Goal: Information Seeking & Learning: Learn about a topic

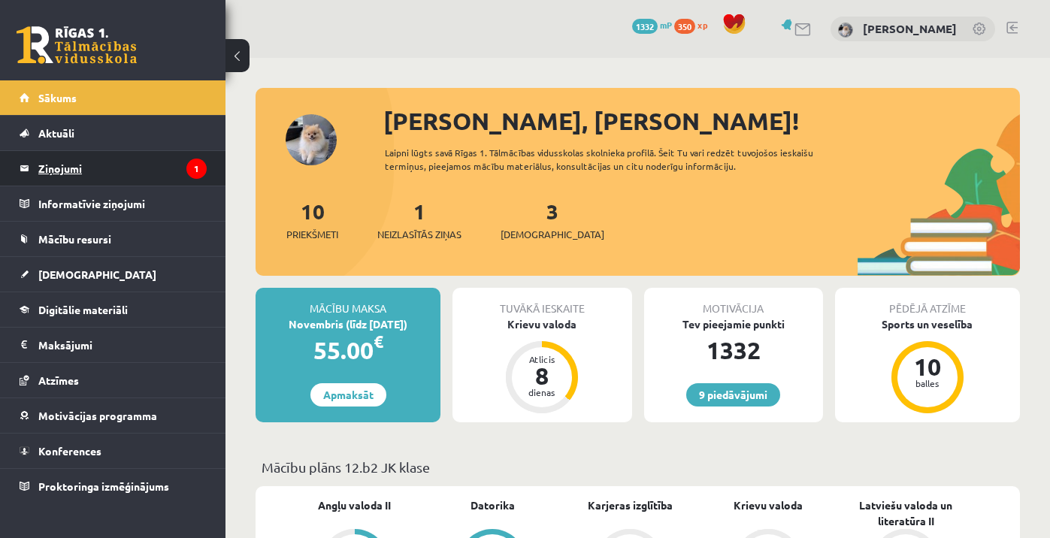
click at [112, 164] on legend "Ziņojumi 1" at bounding box center [122, 168] width 168 height 35
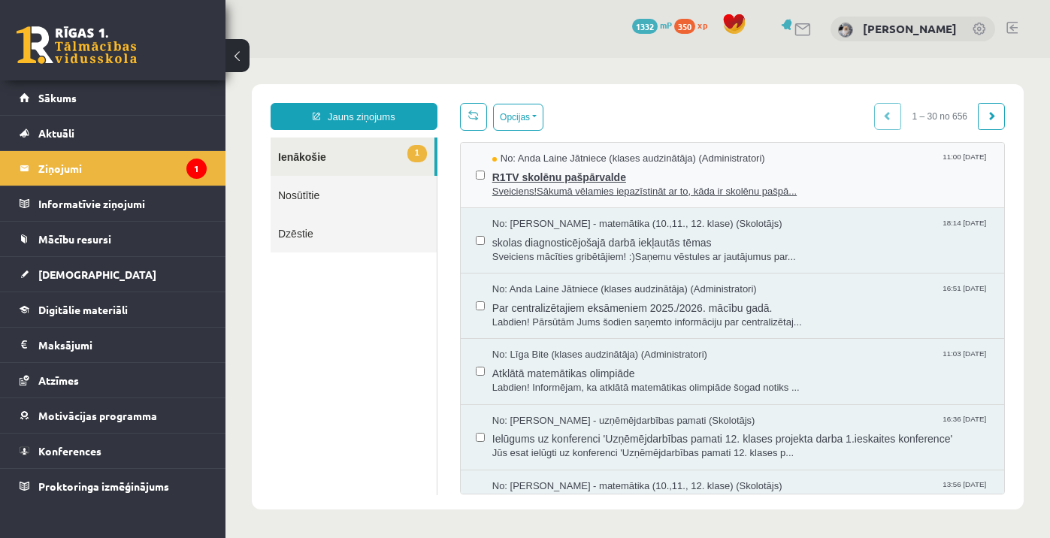
click at [619, 187] on span "Sveiciens!Sākumā vēlamies iepazīstināt ar to, kāda ir skolēnu pašpā..." at bounding box center [740, 192] width 497 height 14
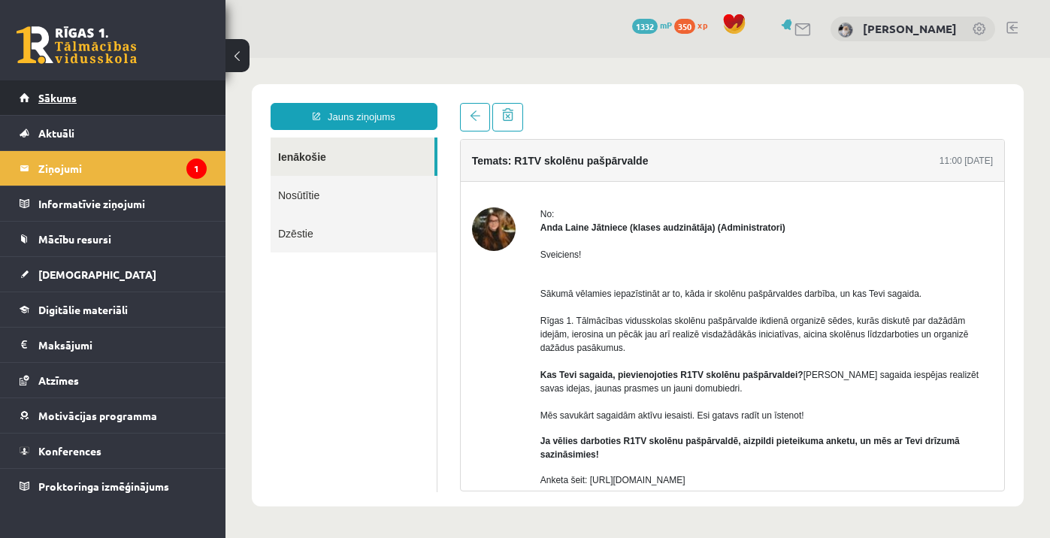
click at [62, 98] on span "Sākums" at bounding box center [57, 98] width 38 height 14
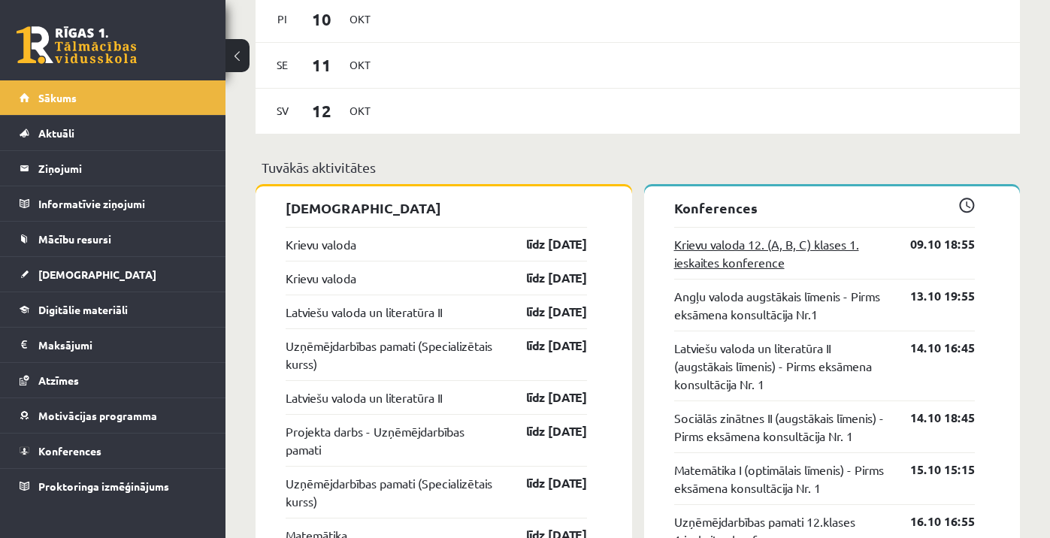
scroll to position [1067, 0]
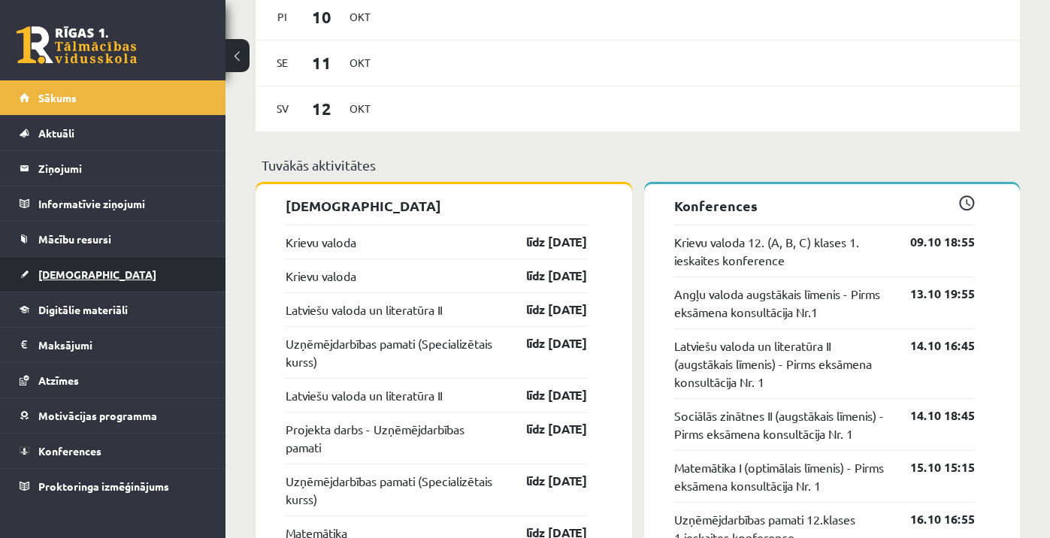
click at [73, 279] on span "[DEMOGRAPHIC_DATA]" at bounding box center [97, 275] width 118 height 14
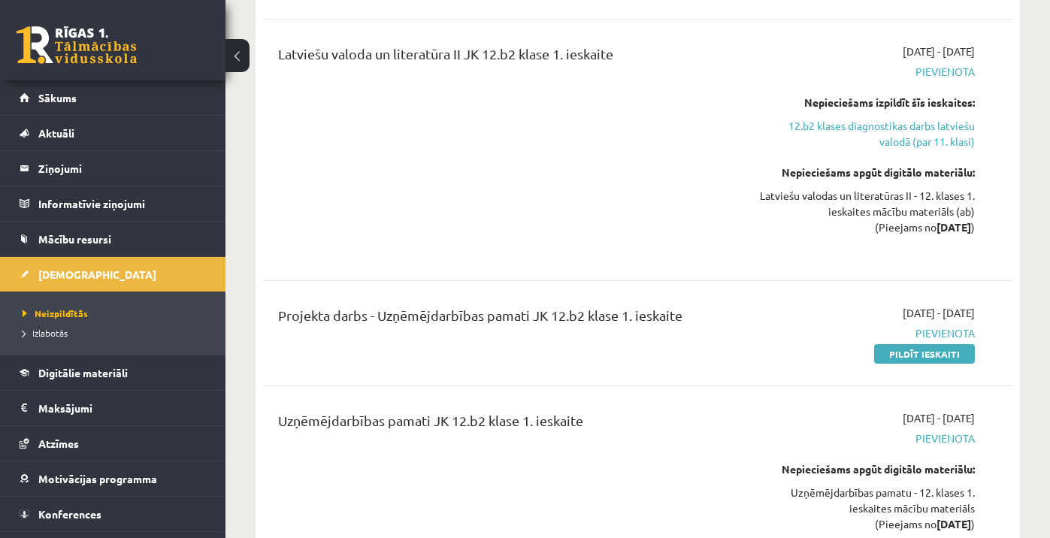
scroll to position [981, 0]
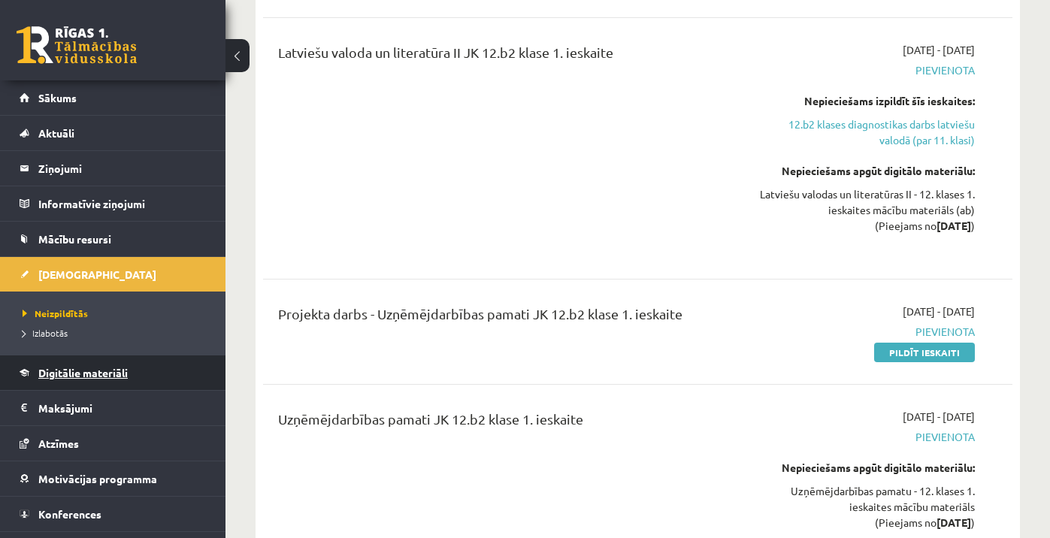
click at [113, 366] on link "Digitālie materiāli" at bounding box center [113, 373] width 187 height 35
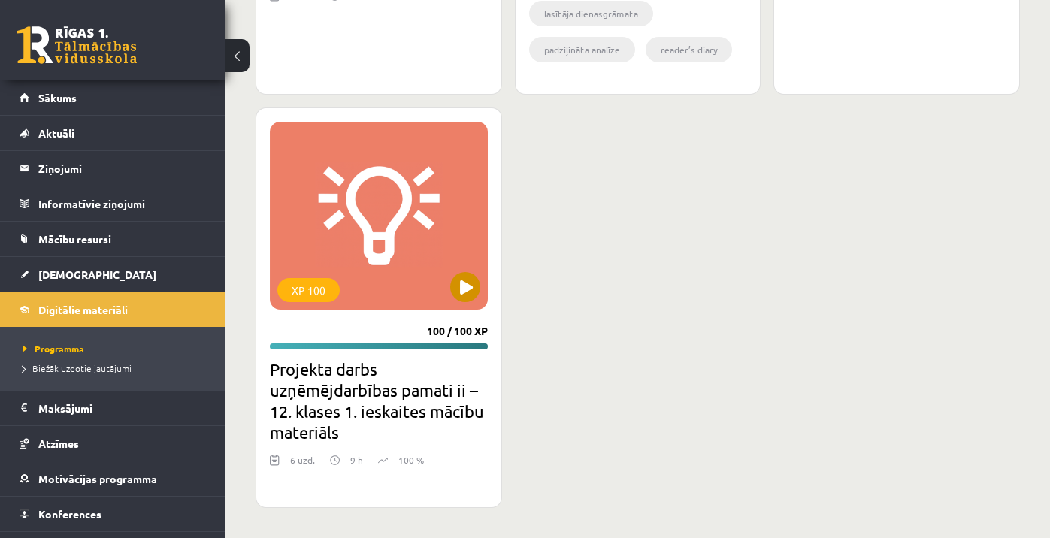
scroll to position [2266, 0]
click at [472, 287] on button at bounding box center [465, 287] width 30 height 30
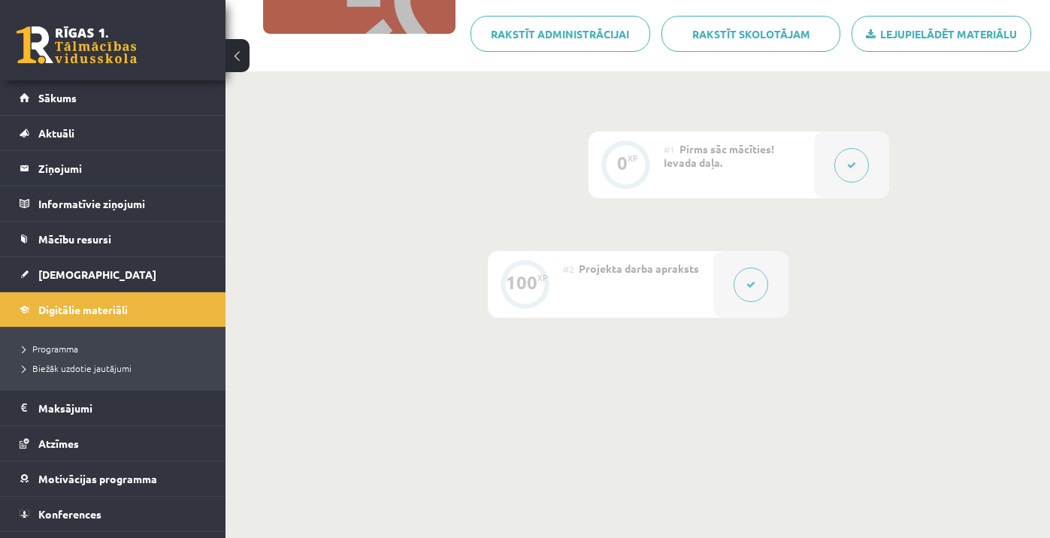
scroll to position [306, 0]
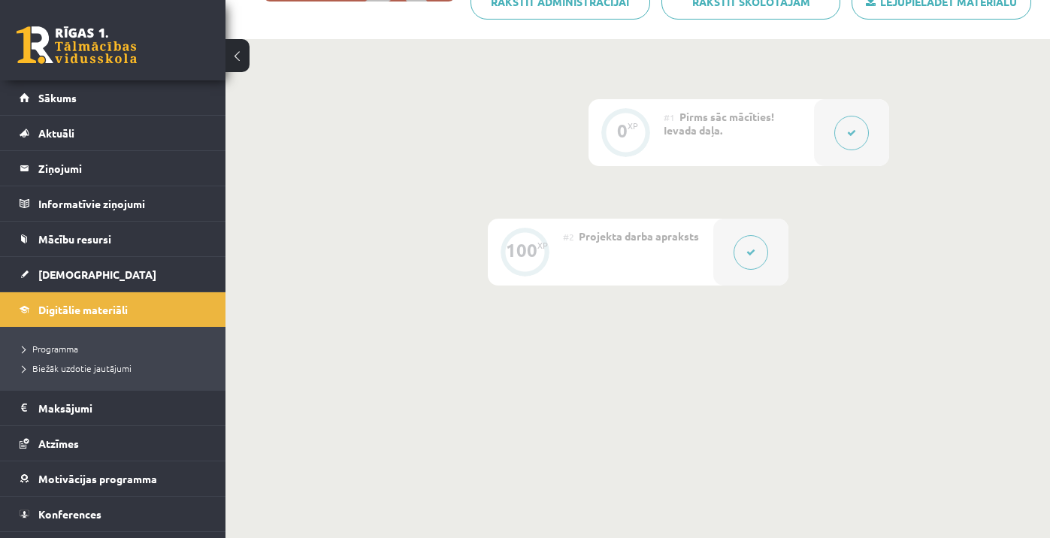
click at [749, 250] on icon at bounding box center [750, 252] width 9 height 9
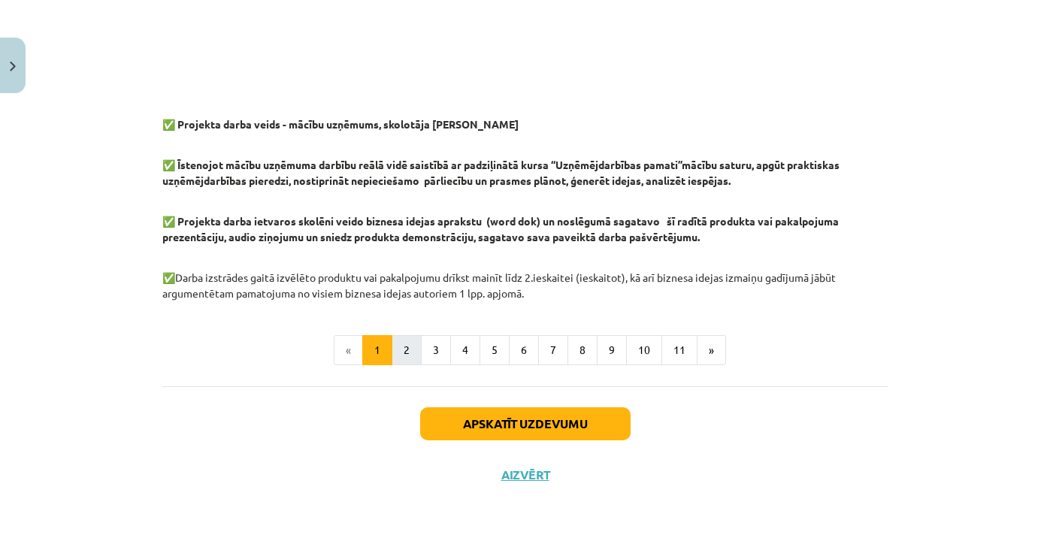
click at [407, 347] on button "2" at bounding box center [407, 350] width 30 height 30
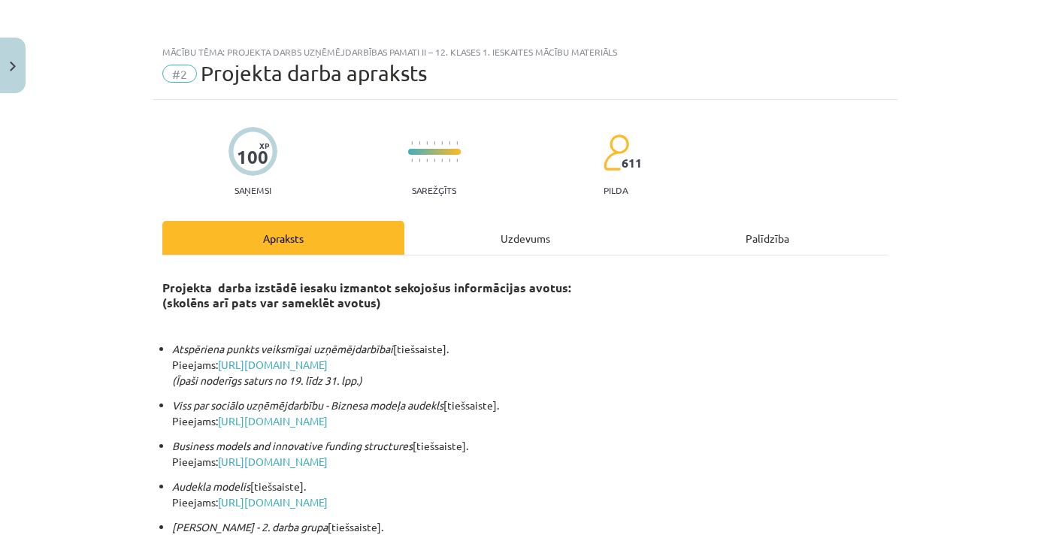
scroll to position [0, 0]
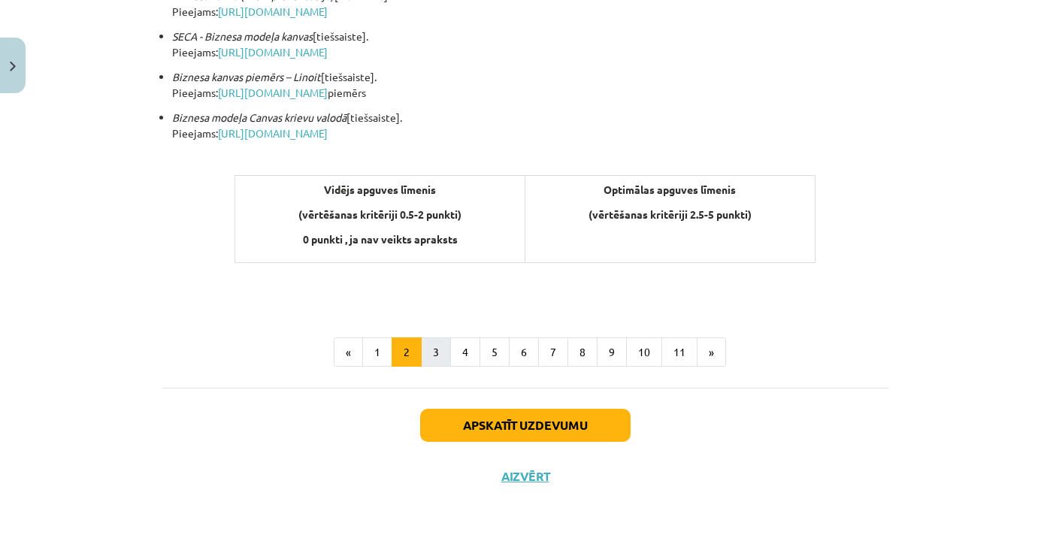
click at [439, 340] on button "3" at bounding box center [436, 352] width 30 height 30
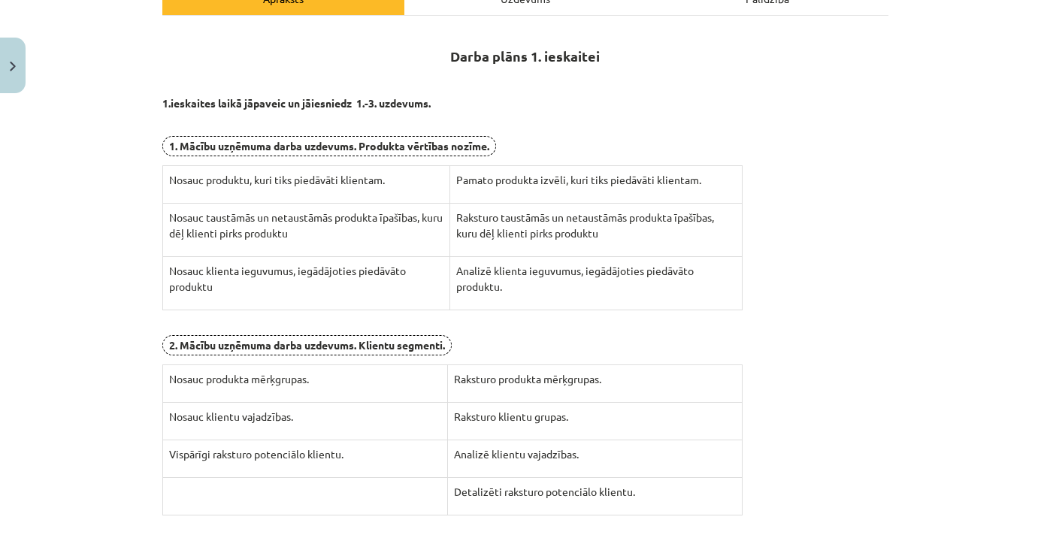
scroll to position [241, 0]
click at [13, 64] on img "Close" at bounding box center [13, 67] width 6 height 10
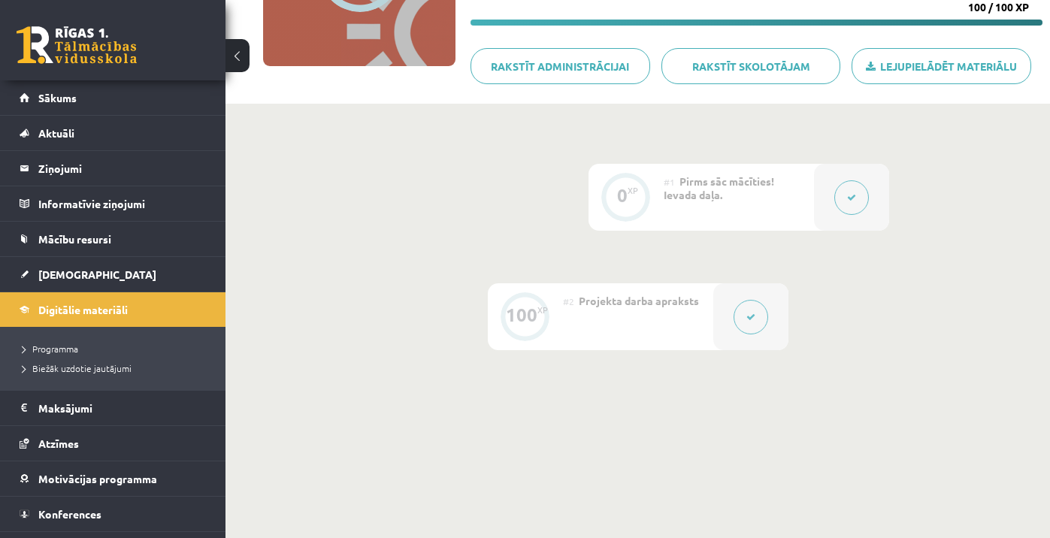
click at [867, 198] on button at bounding box center [851, 197] width 35 height 35
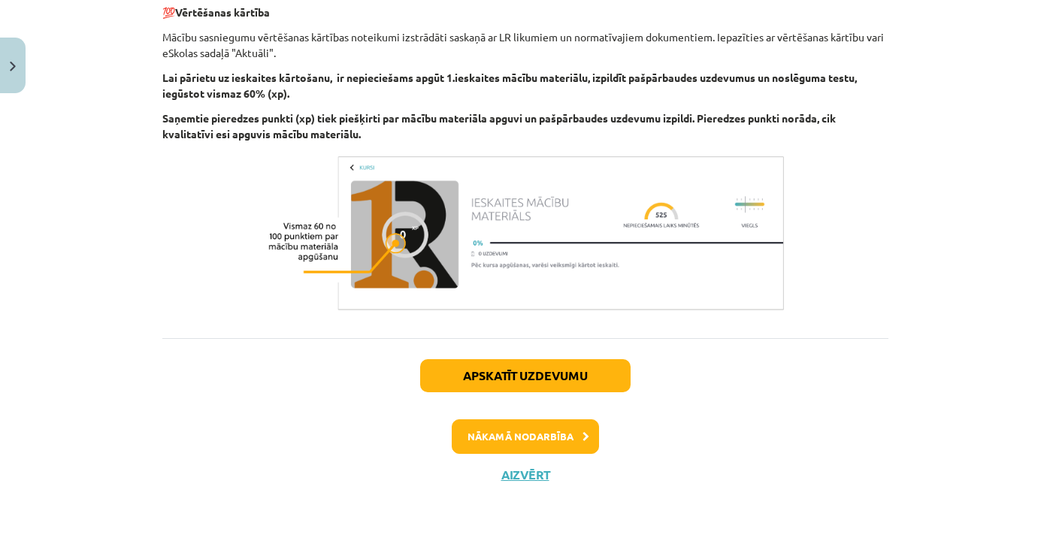
scroll to position [451, 0]
click at [542, 432] on button "Nākamā nodarbība" at bounding box center [525, 436] width 147 height 35
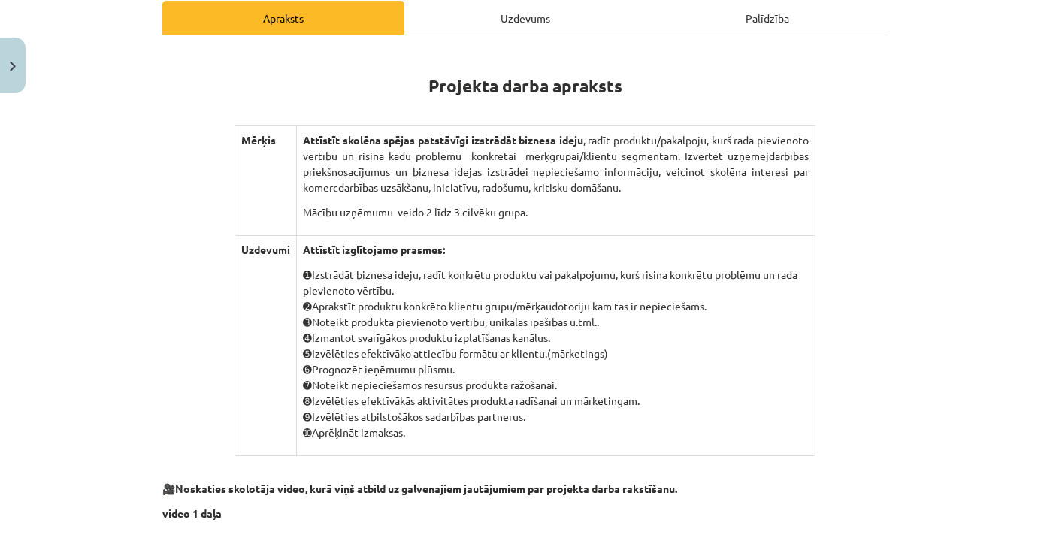
scroll to position [221, 0]
click at [561, 26] on div "Uzdevums" at bounding box center [525, 17] width 242 height 34
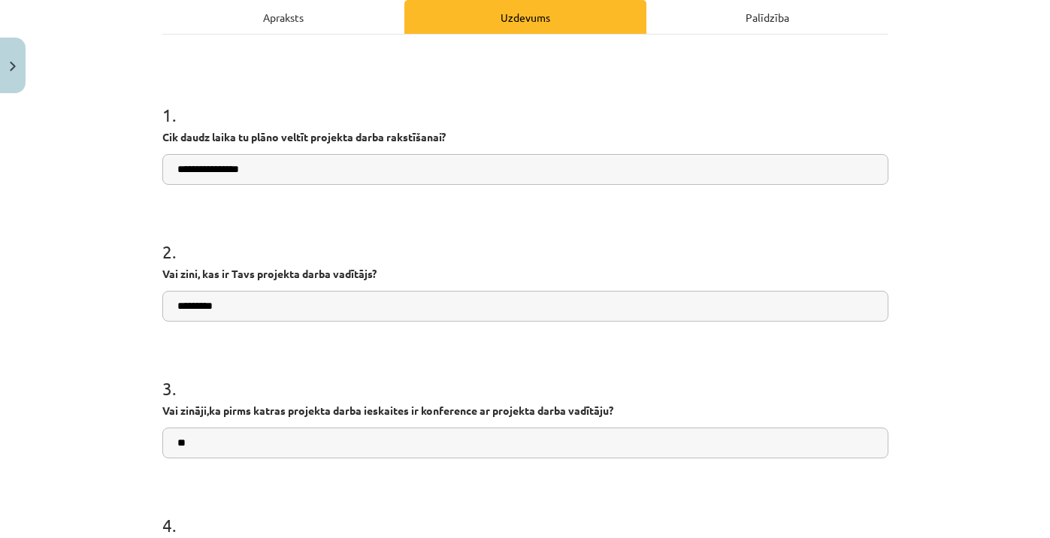
scroll to position [38, 0]
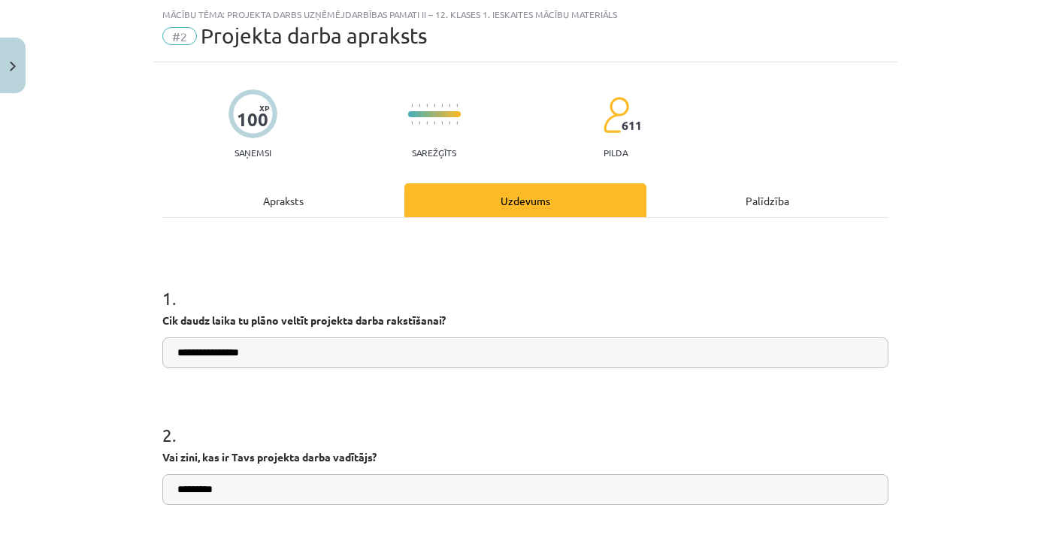
click at [291, 195] on div "Apraksts" at bounding box center [283, 200] width 242 height 34
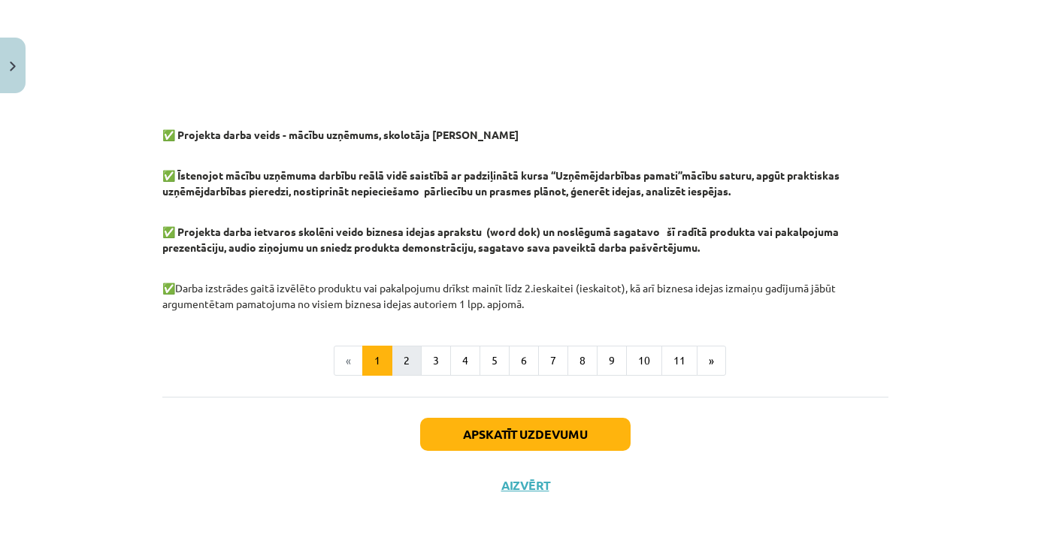
click at [418, 362] on button "2" at bounding box center [407, 361] width 30 height 30
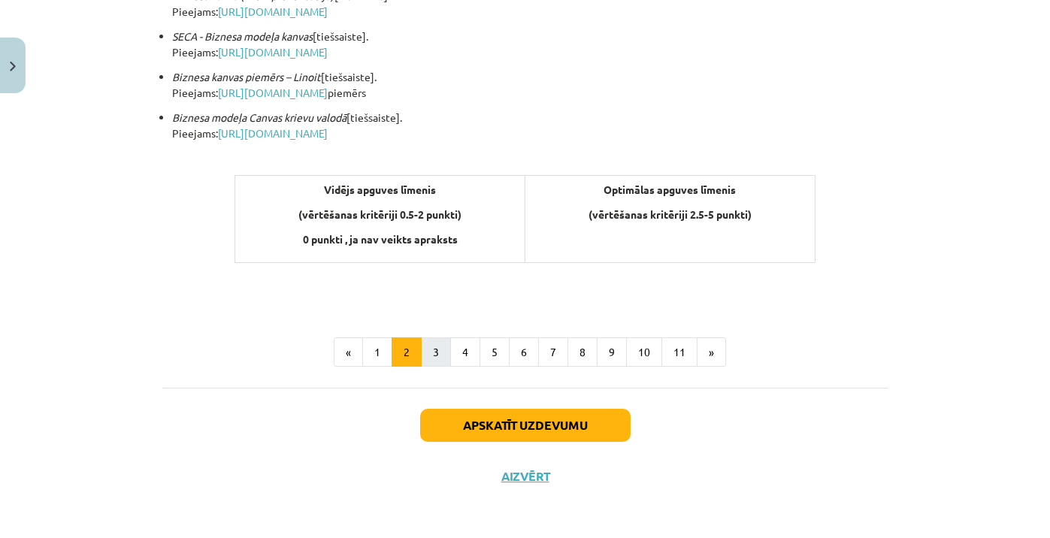
click at [432, 350] on button "3" at bounding box center [436, 352] width 30 height 30
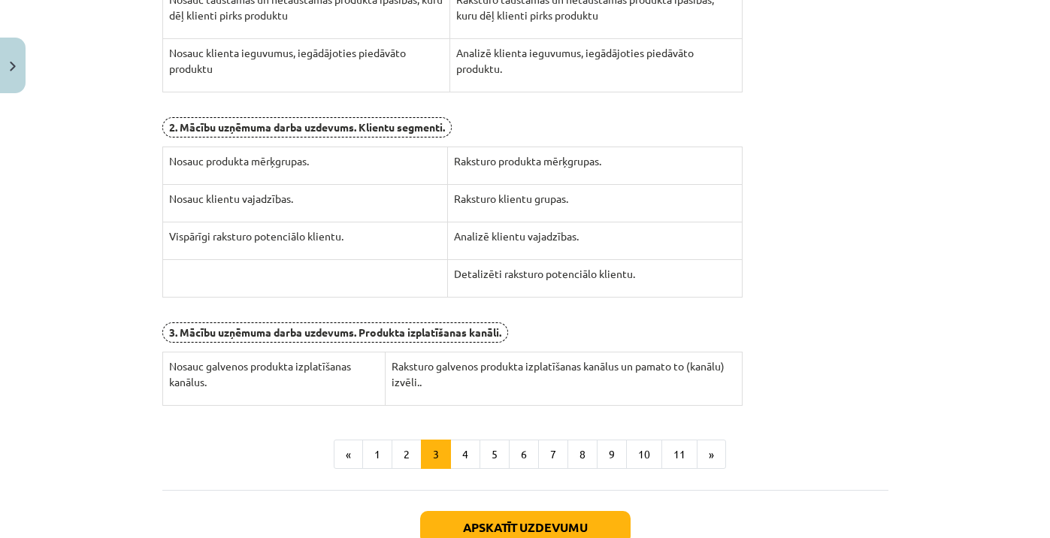
scroll to position [456, 0]
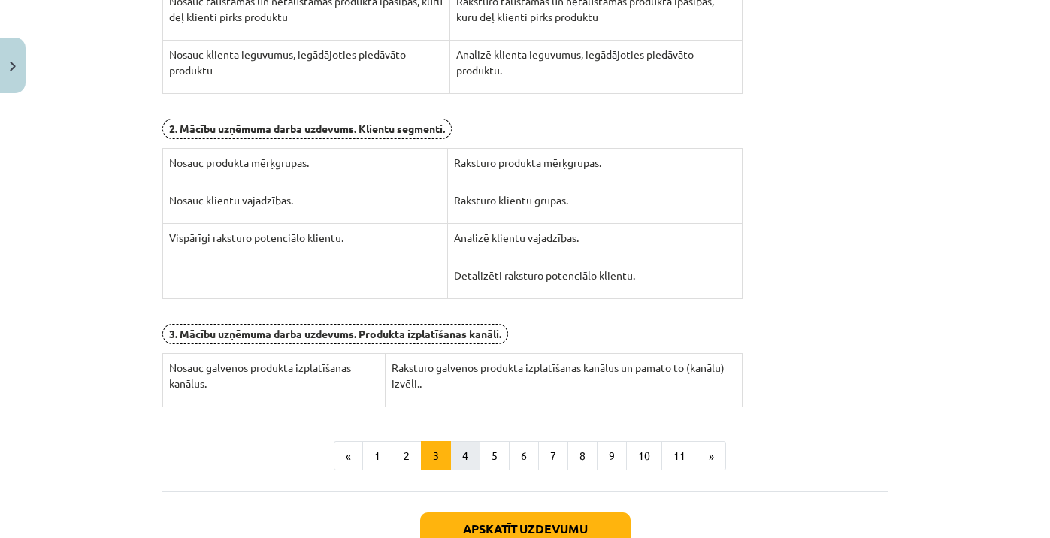
click at [461, 449] on button "4" at bounding box center [465, 456] width 30 height 30
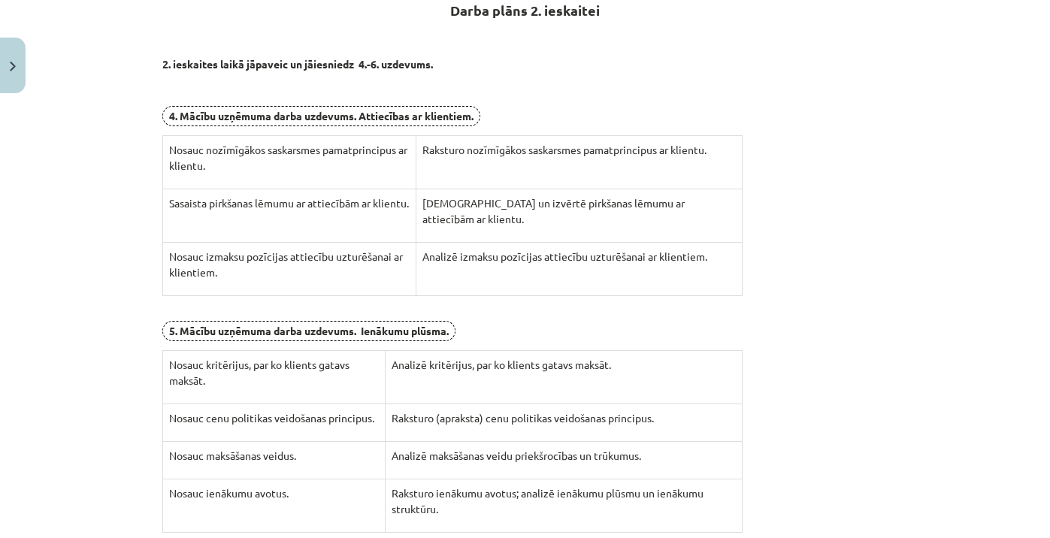
scroll to position [297, 0]
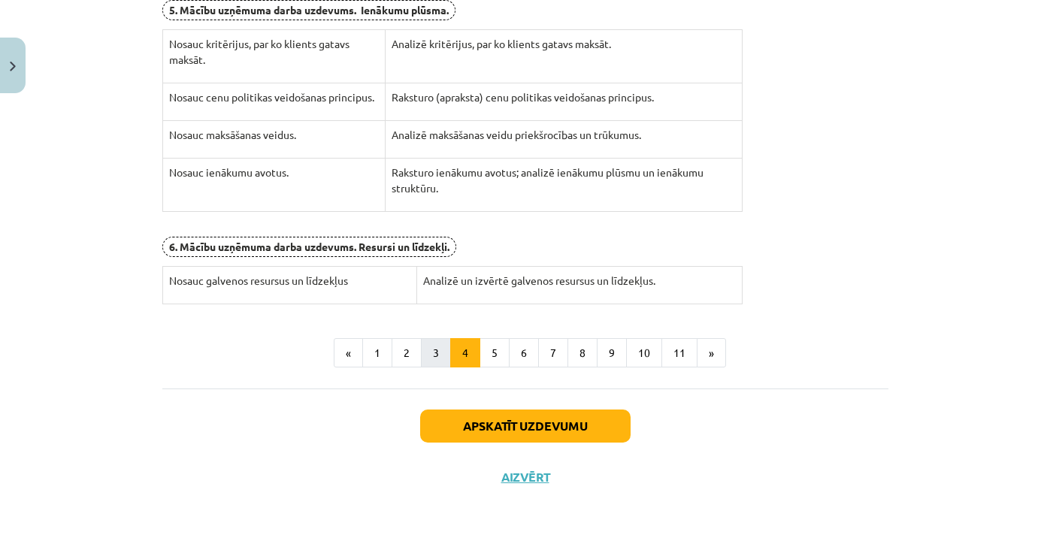
click at [439, 347] on button "3" at bounding box center [436, 353] width 30 height 30
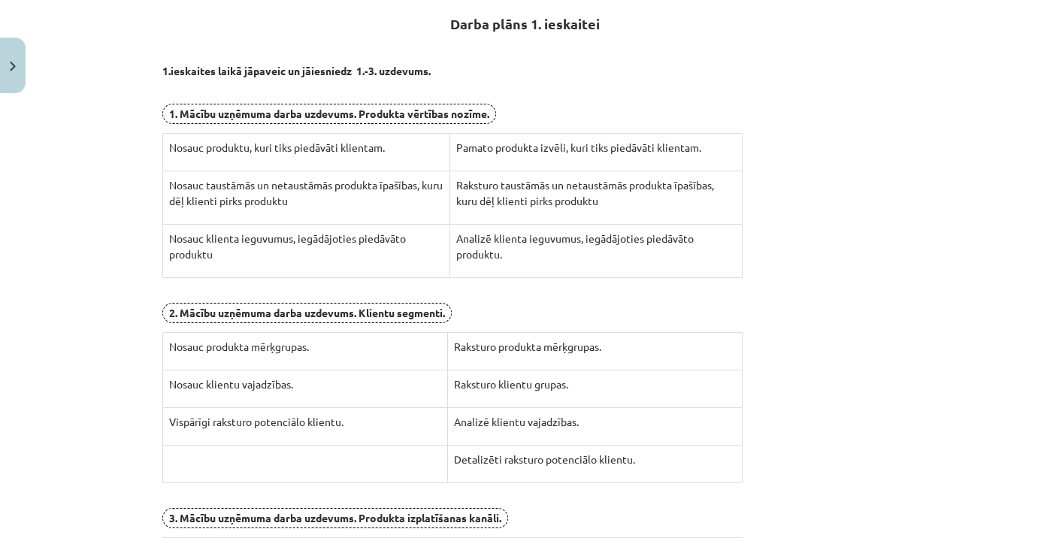
scroll to position [271, 0]
drag, startPoint x: 456, startPoint y: 347, endPoint x: 619, endPoint y: 350, distance: 163.1
click at [619, 350] on p "Raksturo produkta mērķgrupas." at bounding box center [595, 348] width 283 height 16
copy p "Raksturo produkta mērķgrupas."
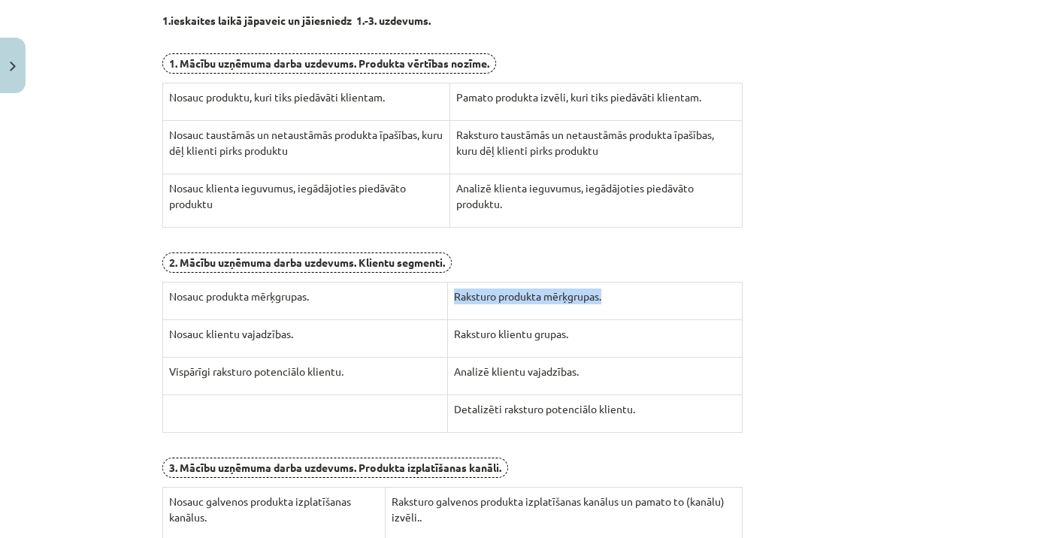
scroll to position [319, 0]
